Goal: Information Seeking & Learning: Understand process/instructions

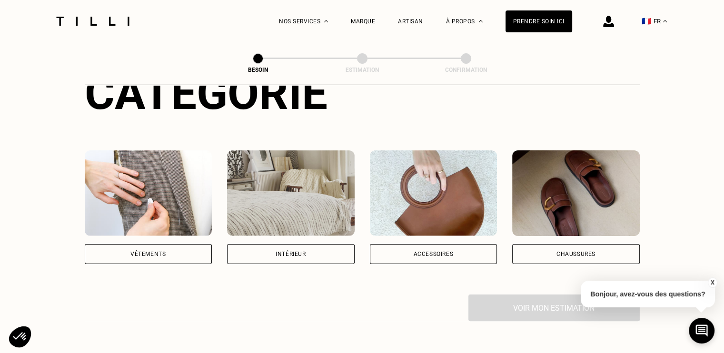
scroll to position [134, 0]
click at [177, 244] on div "Vêtements" at bounding box center [149, 254] width 128 height 20
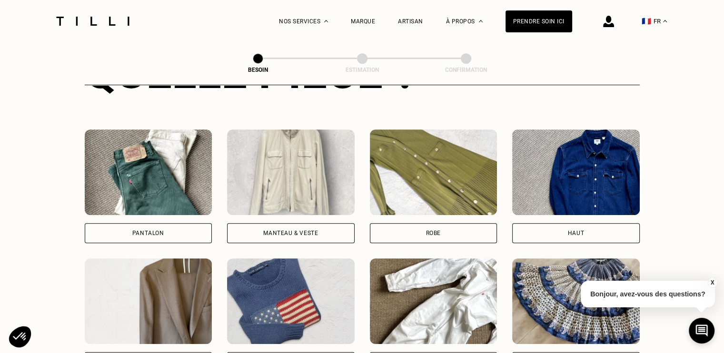
scroll to position [413, 0]
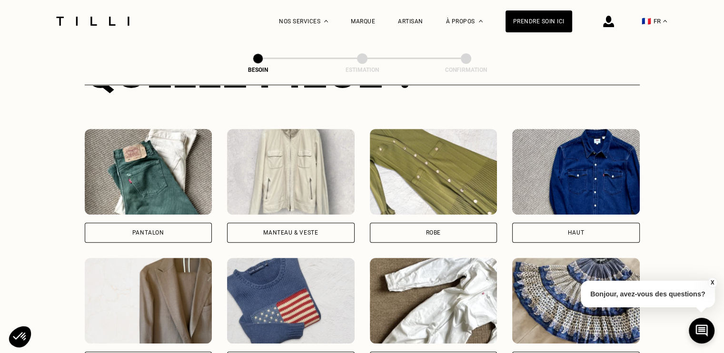
drag, startPoint x: 413, startPoint y: 234, endPoint x: 398, endPoint y: 220, distance: 20.6
click at [398, 220] on div "Pantalon Manteau & Veste Robe Haut Tailleur Pull & gilet Combinaison Jupe Robe …" at bounding box center [362, 315] width 555 height 372
click at [398, 223] on div "Robe" at bounding box center [434, 233] width 128 height 20
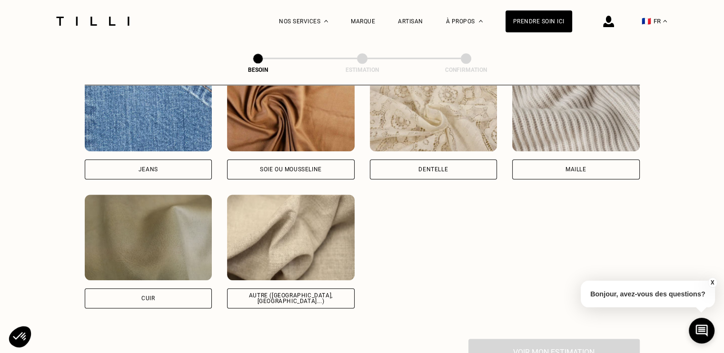
scroll to position [1067, 0]
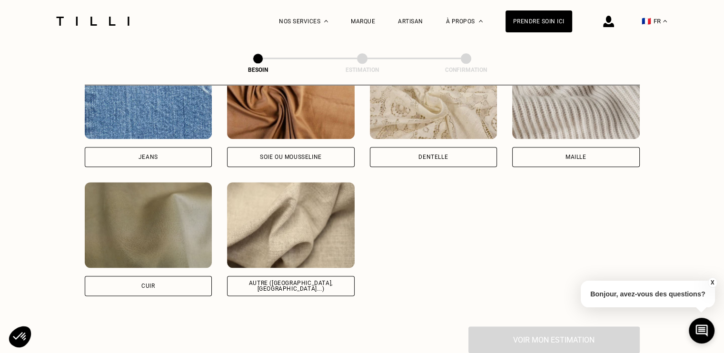
click at [269, 284] on div "Autre ([GEOGRAPHIC_DATA], [GEOGRAPHIC_DATA]...)" at bounding box center [291, 286] width 128 height 20
select select "FR"
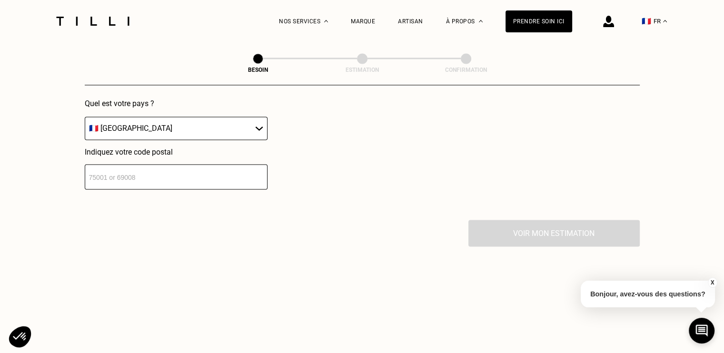
scroll to position [1410, 0]
click at [173, 170] on input "number" at bounding box center [176, 175] width 183 height 25
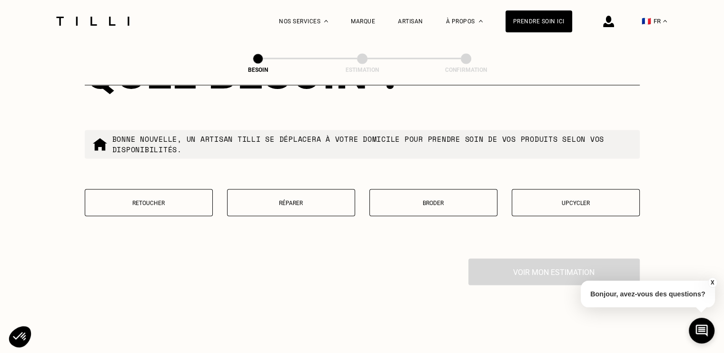
scroll to position [1614, 0]
type input "75009"
click at [537, 202] on button "Upcycler" at bounding box center [576, 202] width 128 height 27
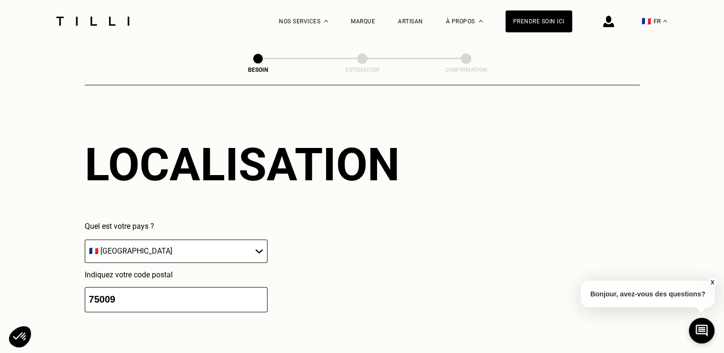
scroll to position [1284, 0]
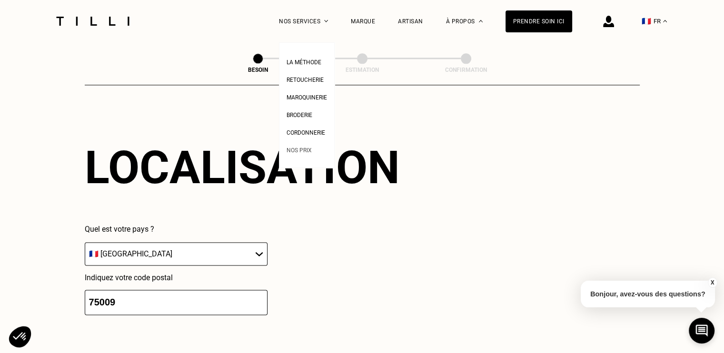
click at [305, 150] on span "Nos prix" at bounding box center [299, 150] width 25 height 7
select select "FR"
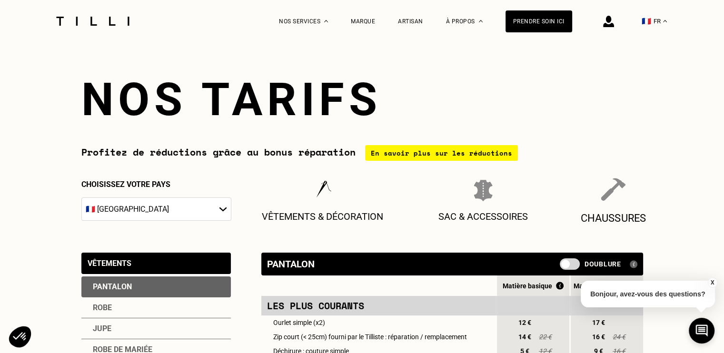
click at [598, 193] on div "Chaussures" at bounding box center [613, 201] width 66 height 47
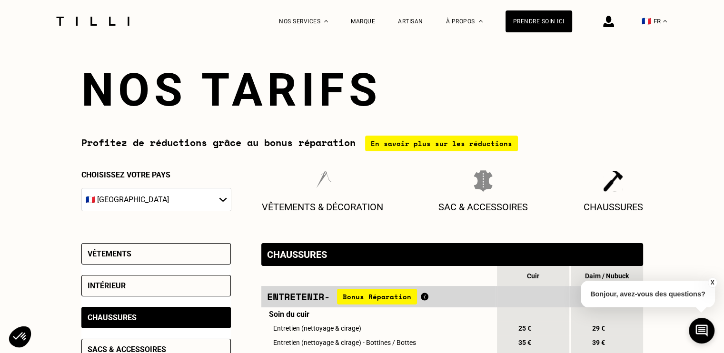
scroll to position [2, 0]
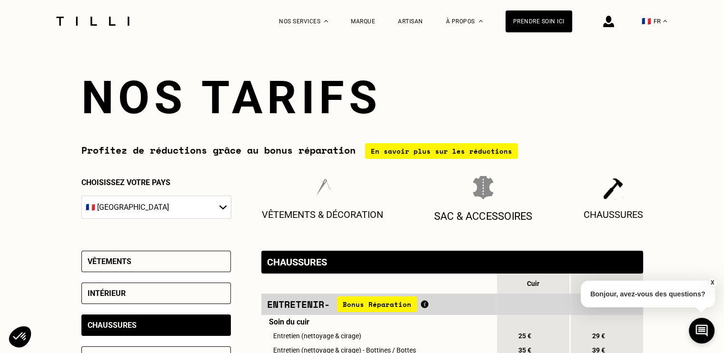
click at [494, 203] on div "Sac & Accessoires" at bounding box center [483, 199] width 99 height 47
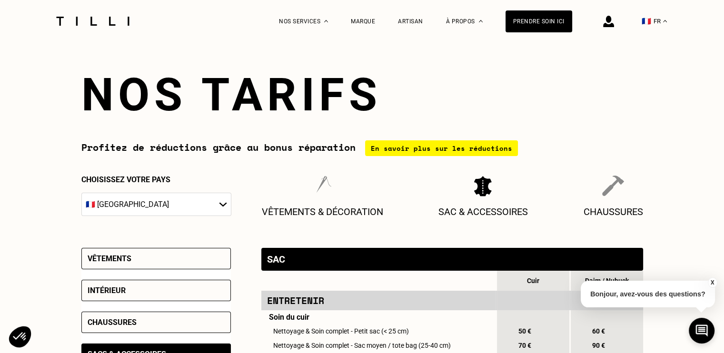
scroll to position [0, 0]
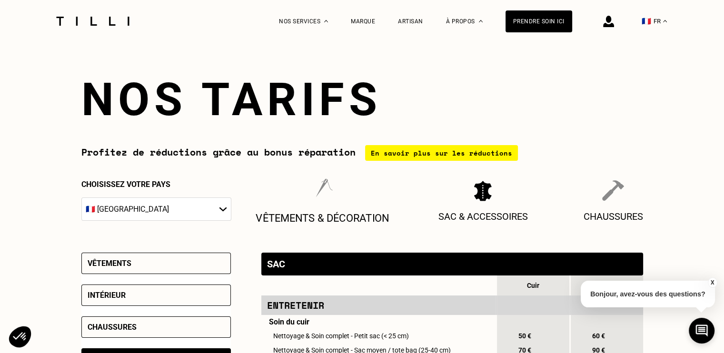
click at [350, 217] on p "Vêtements & décoration" at bounding box center [323, 218] width 134 height 12
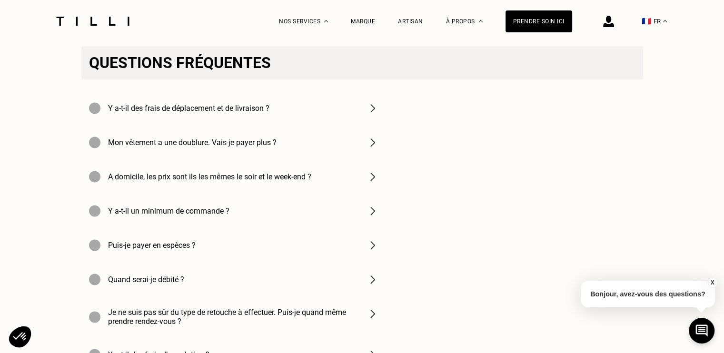
scroll to position [1345, 0]
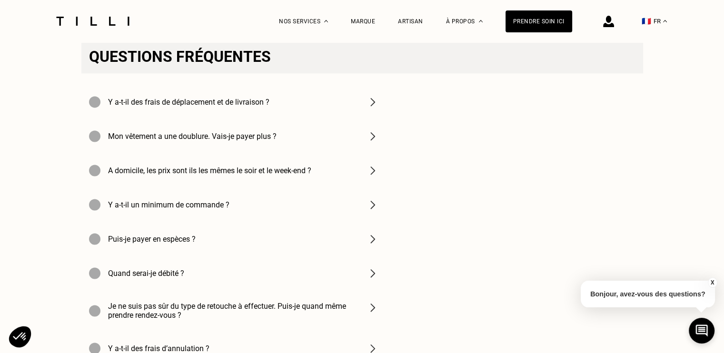
click at [269, 107] on h4 "Y a-t-il des frais de déplacement et de livraison ?" at bounding box center [188, 102] width 161 height 9
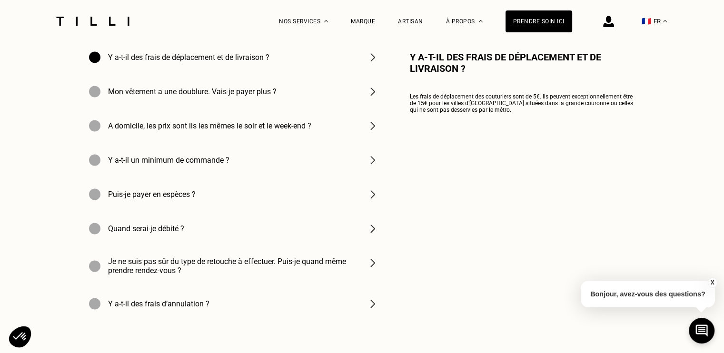
scroll to position [1390, 0]
click at [267, 108] on div "Mon vêtement a une doublure. Vais-je payer plus ?" at bounding box center [233, 91] width 305 height 34
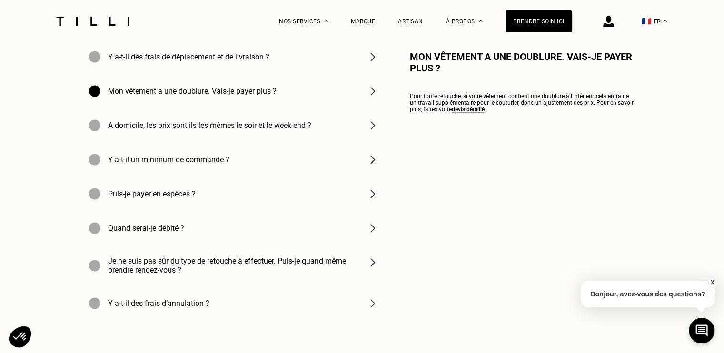
click at [254, 130] on h4 "A domicile, les prix sont ils les mêmes le soir et le week-end ?" at bounding box center [209, 125] width 203 height 9
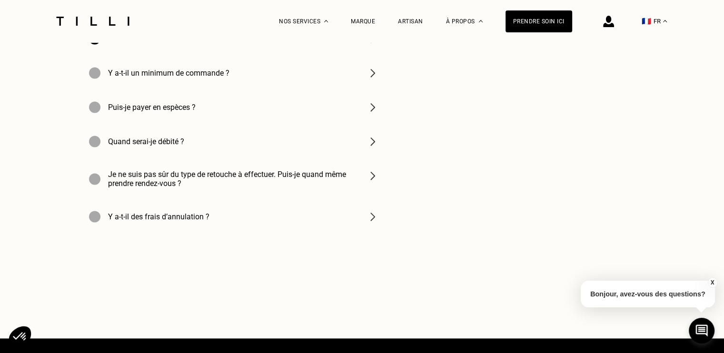
scroll to position [1478, 0]
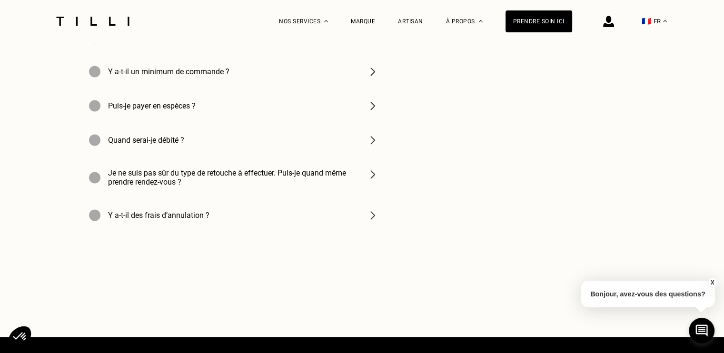
click at [239, 89] on div "Y a-t-il un minimum de commande ?" at bounding box center [233, 71] width 305 height 34
click at [220, 187] on h4 "Je ne suis pas sûr du type de retouche à effectuer. Puis-je quand même prendre …" at bounding box center [232, 178] width 248 height 18
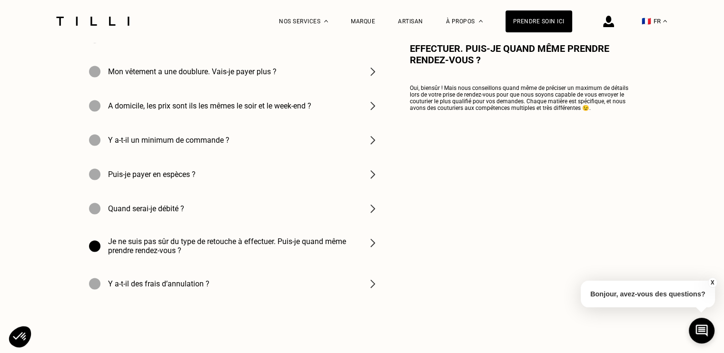
scroll to position [1409, 0]
